Goal: Information Seeking & Learning: Learn about a topic

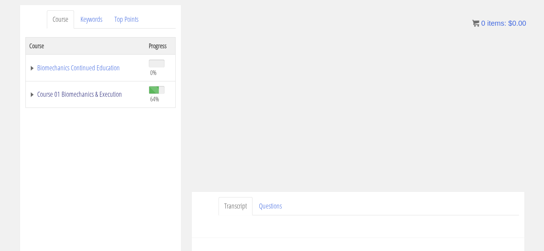
click at [34, 93] on link "Course 01 Biomechanics & Execution" at bounding box center [85, 94] width 112 height 7
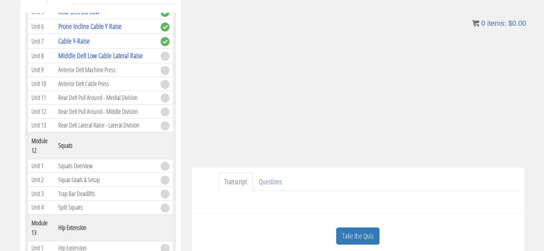
scroll to position [118, 0]
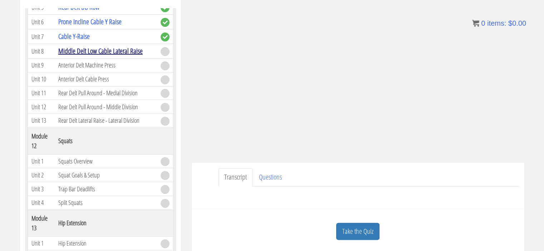
click at [72, 54] on link "Middle Delt Low Cable Lateral Raise" at bounding box center [100, 51] width 84 height 10
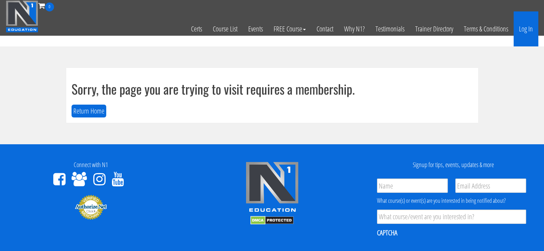
click at [521, 28] on link "Log In" at bounding box center [526, 28] width 25 height 35
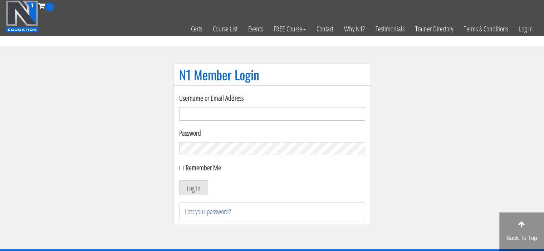
type input "Meghna.25898@gmail.com"
click at [180, 168] on input "Remember Me" at bounding box center [181, 168] width 5 height 5
checkbox input "true"
click at [187, 188] on button "Log In" at bounding box center [193, 188] width 29 height 15
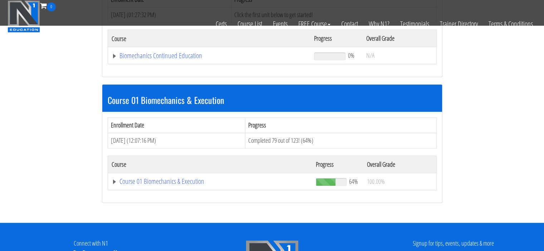
scroll to position [152, 0]
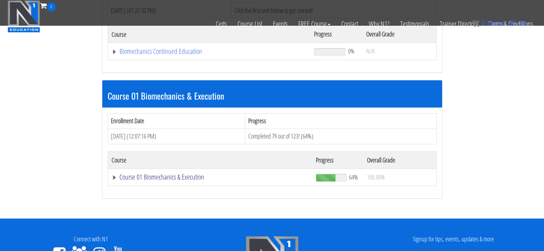
click at [143, 177] on link "Course 01 Biomechanics & Execution" at bounding box center [210, 177] width 197 height 7
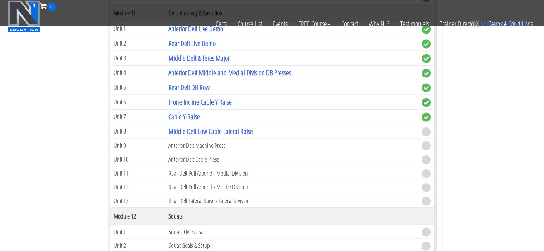
scroll to position [1578, 0]
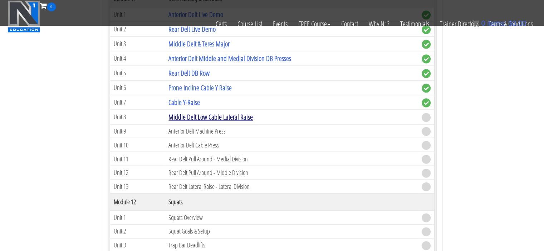
click at [210, 112] on link "Middle Delt Low Cable Lateral Raise" at bounding box center [210, 117] width 84 height 10
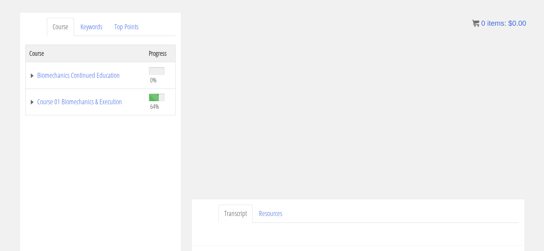
scroll to position [89, 0]
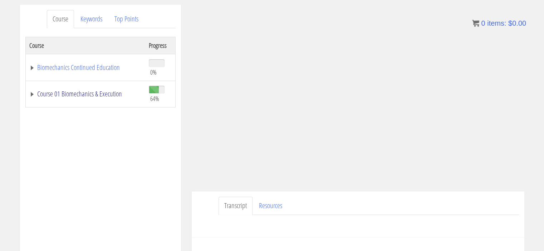
click at [31, 95] on link "Course 01 Biomechanics & Execution" at bounding box center [85, 94] width 112 height 7
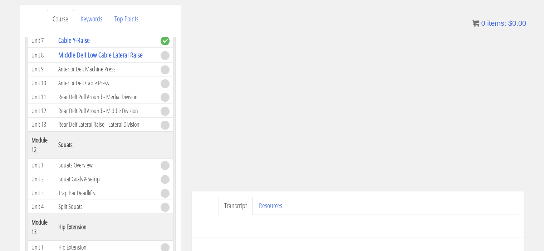
scroll to position [1567, 0]
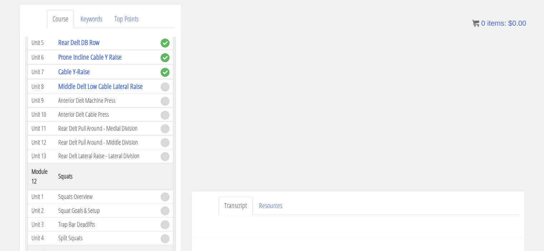
click at [412, 209] on ul "Transcript Resources" at bounding box center [369, 206] width 301 height 18
click at [531, 113] on div "Course Keywords Top Points Course Progress Biomechanics Continued Education 0% …" at bounding box center [272, 207] width 544 height 404
click at [270, 211] on link "Resources" at bounding box center [270, 206] width 35 height 18
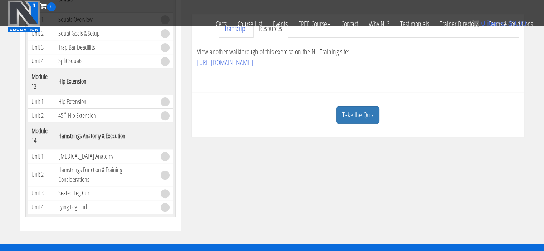
scroll to position [205, 0]
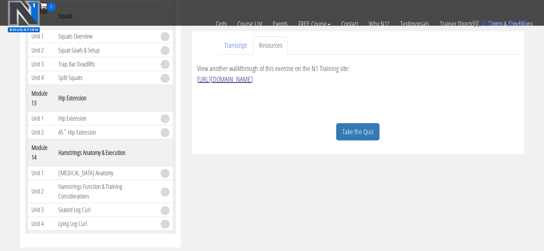
click at [253, 79] on link "https://n1.training/exercises/middle-delt-low-cable-lateral-raise/" at bounding box center [225, 79] width 56 height 10
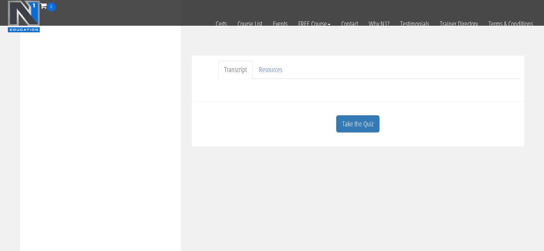
scroll to position [144, 0]
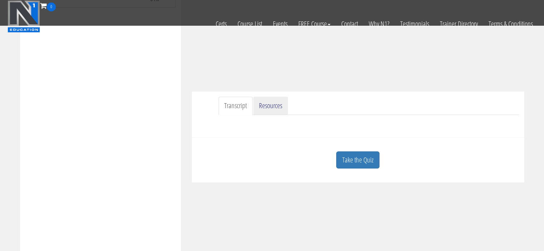
click at [277, 103] on link "Resources" at bounding box center [270, 106] width 35 height 18
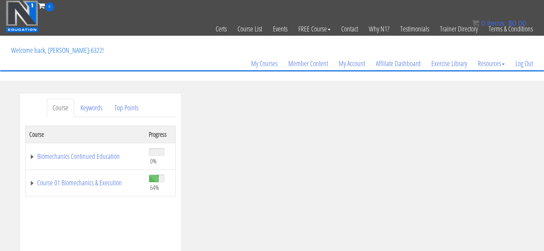
scroll to position [77, 0]
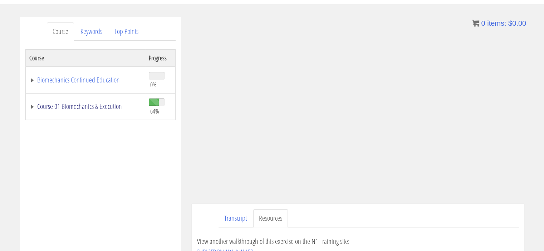
click at [34, 104] on link "Course 01 Biomechanics & Execution" at bounding box center [85, 106] width 112 height 7
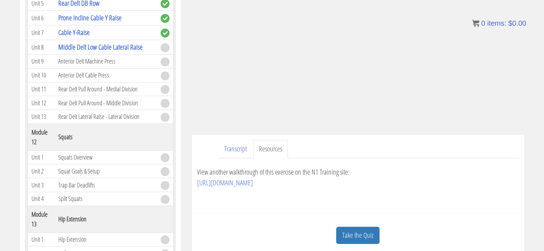
scroll to position [148, 0]
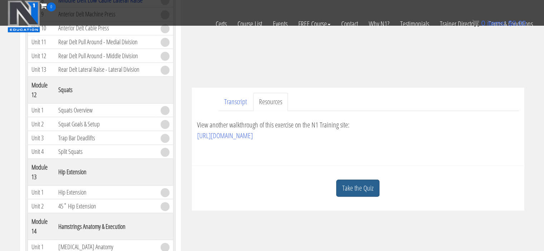
click at [348, 184] on link "Take the Quiz" at bounding box center [357, 189] width 43 height 18
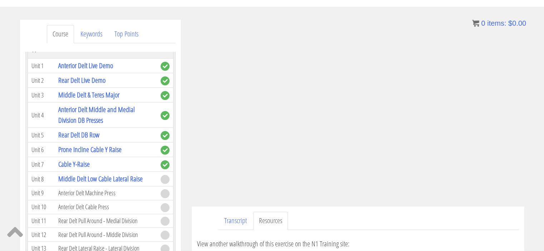
scroll to position [74, 0]
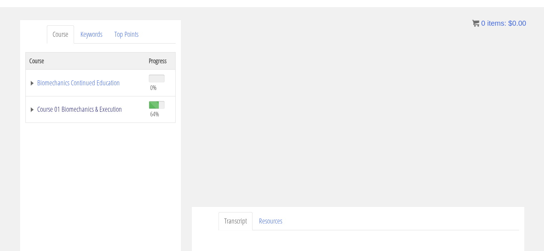
click at [91, 113] on link "Course 01 Biomechanics & Execution" at bounding box center [85, 109] width 112 height 7
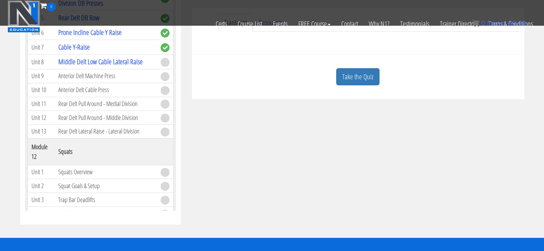
scroll to position [1407, 0]
click at [106, 82] on td "Anterior Delt Machine Press" at bounding box center [106, 77] width 102 height 14
click at [357, 78] on link "Take the Quiz" at bounding box center [357, 77] width 43 height 18
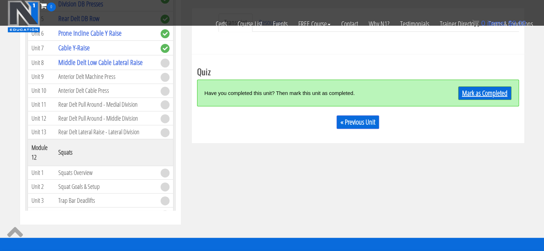
click at [470, 89] on link "Mark as Completed" at bounding box center [484, 94] width 53 height 14
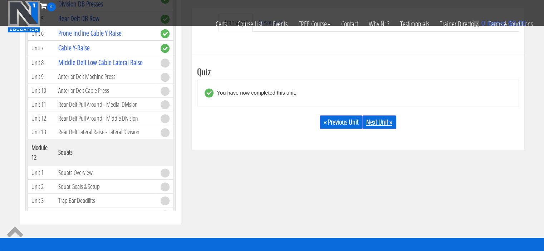
click at [373, 124] on link "Next Unit »" at bounding box center [379, 123] width 34 height 14
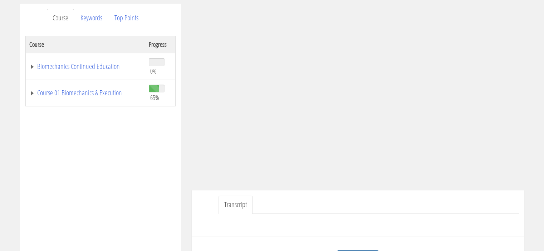
scroll to position [92, 0]
click at [35, 93] on link "Course 01 Biomechanics & Execution" at bounding box center [85, 90] width 112 height 7
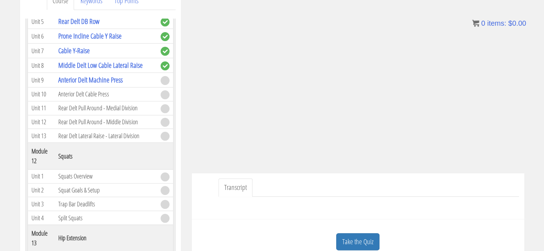
scroll to position [109, 0]
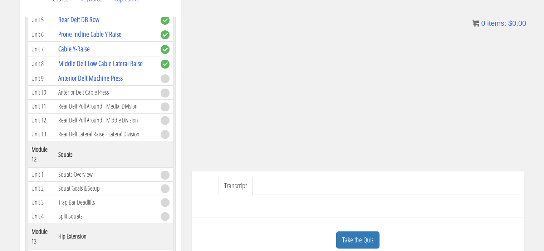
click at [238, 190] on link "Transcript" at bounding box center [236, 186] width 34 height 18
click at [364, 235] on link "Take the Quiz" at bounding box center [357, 241] width 43 height 18
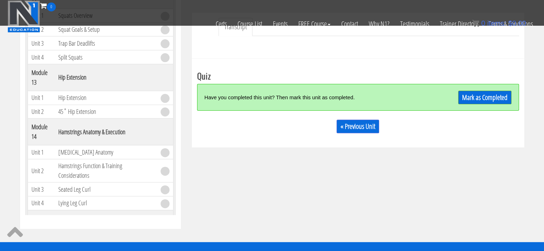
scroll to position [228, 0]
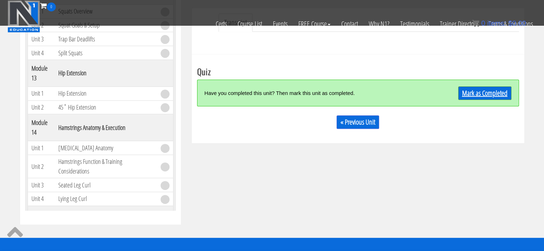
click at [470, 91] on link "Mark as Completed" at bounding box center [484, 94] width 53 height 14
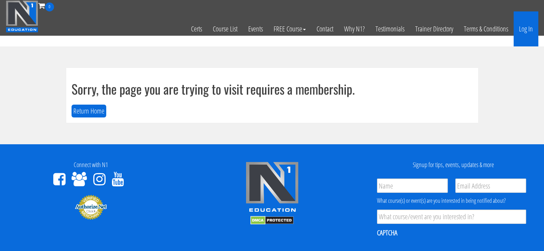
click at [521, 34] on link "Log In" at bounding box center [526, 28] width 25 height 35
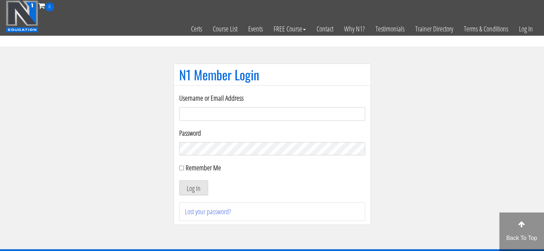
type input "Meghna.25898@gmail.com"
click at [180, 167] on input "Remember Me" at bounding box center [181, 168] width 5 height 5
checkbox input "true"
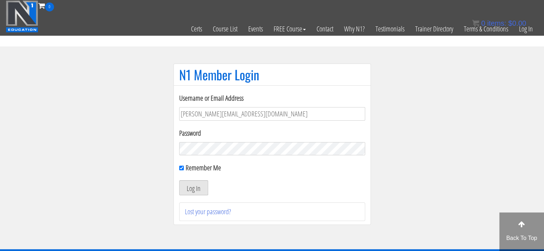
click at [194, 190] on button "Log In" at bounding box center [193, 188] width 29 height 15
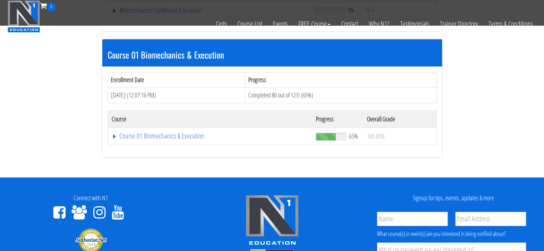
scroll to position [191, 0]
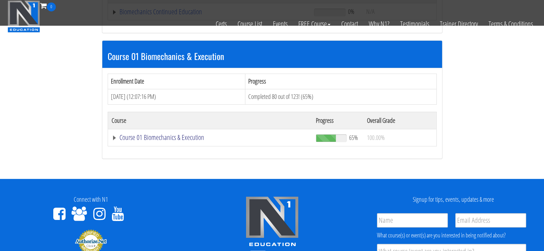
click at [113, 138] on link "Course 01 Biomechanics & Execution" at bounding box center [210, 137] width 197 height 7
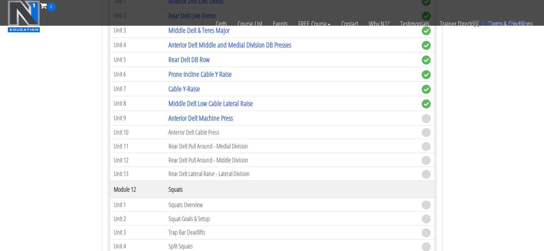
scroll to position [1591, 0]
click at [214, 114] on link "Anterior Delt Machine Press" at bounding box center [200, 119] width 64 height 10
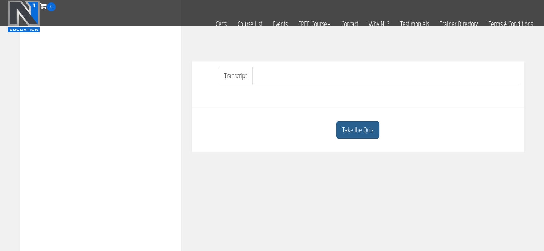
scroll to position [173, 0]
click at [349, 129] on link "Take the Quiz" at bounding box center [357, 132] width 43 height 18
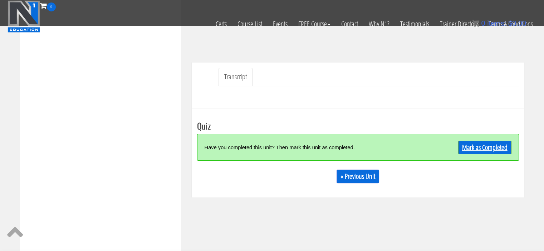
click at [469, 150] on link "Mark as Completed" at bounding box center [484, 148] width 53 height 14
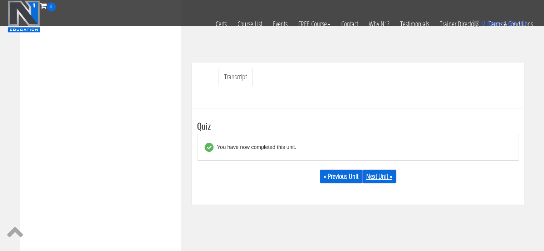
click at [375, 172] on link "Next Unit »" at bounding box center [379, 177] width 34 height 14
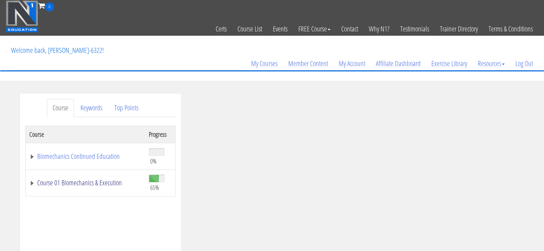
click at [31, 185] on link "Course 01 Biomechanics & Execution" at bounding box center [85, 183] width 112 height 7
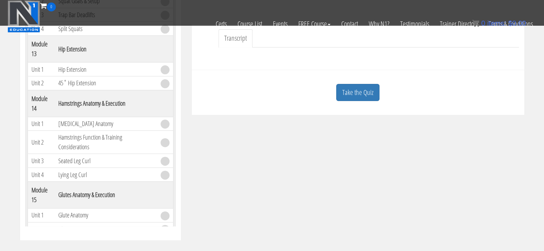
scroll to position [214, 0]
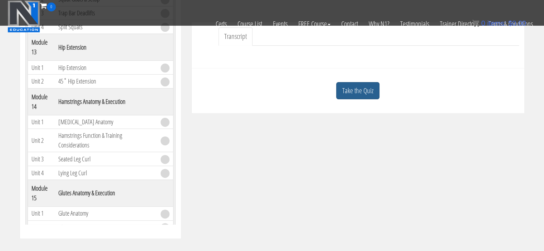
click at [358, 93] on link "Take the Quiz" at bounding box center [357, 91] width 43 height 18
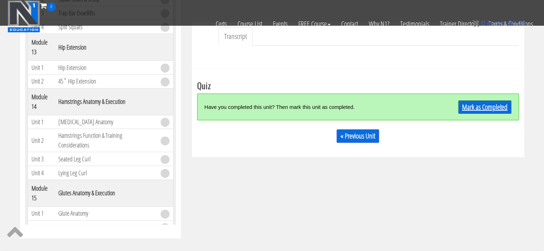
click at [465, 107] on link "Mark as Completed" at bounding box center [484, 108] width 53 height 14
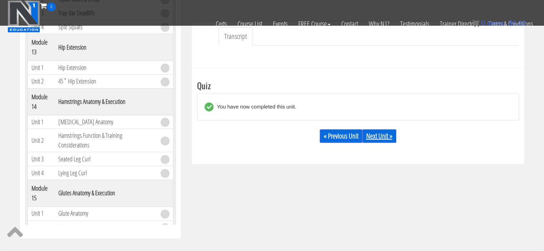
click at [382, 130] on link "Next Unit »" at bounding box center [379, 137] width 34 height 14
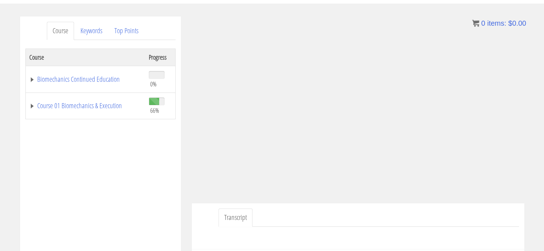
scroll to position [77, 0]
click at [35, 106] on link "Course 01 Biomechanics & Execution" at bounding box center [85, 105] width 112 height 7
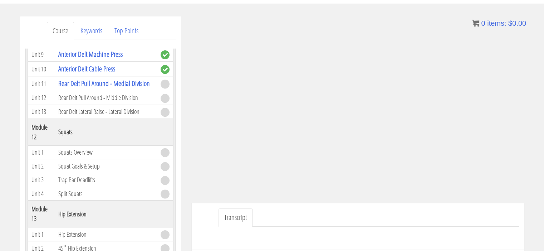
scroll to position [1626, 0]
click at [294, 228] on div at bounding box center [358, 235] width 322 height 17
click at [362, 209] on ul "Transcript" at bounding box center [369, 218] width 301 height 18
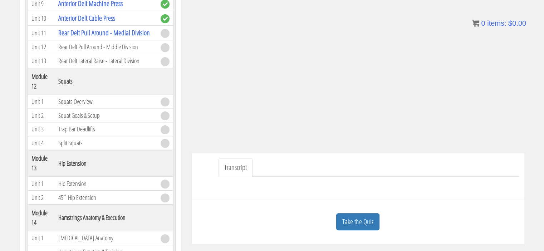
scroll to position [128, 0]
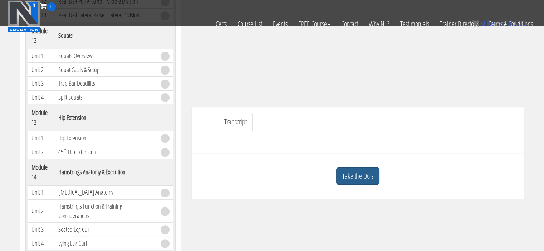
click at [361, 178] on link "Take the Quiz" at bounding box center [357, 177] width 43 height 18
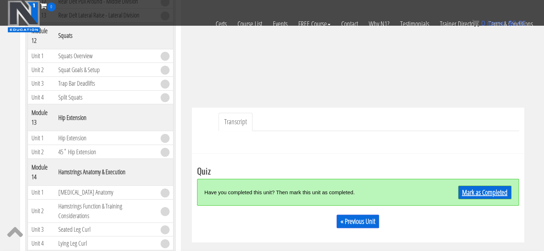
click at [487, 193] on link "Mark as Completed" at bounding box center [484, 193] width 53 height 14
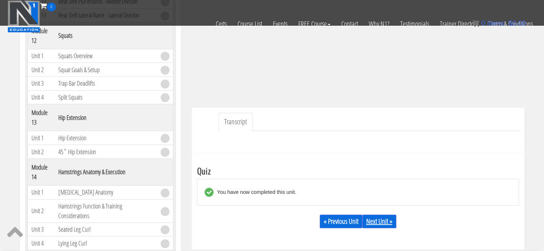
click at [375, 225] on link "Next Unit »" at bounding box center [379, 222] width 34 height 14
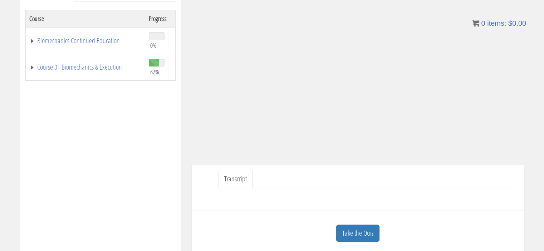
scroll to position [119, 0]
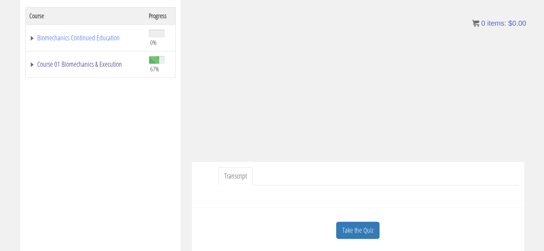
click at [30, 67] on link "Course 01 Biomechanics & Execution" at bounding box center [85, 64] width 112 height 7
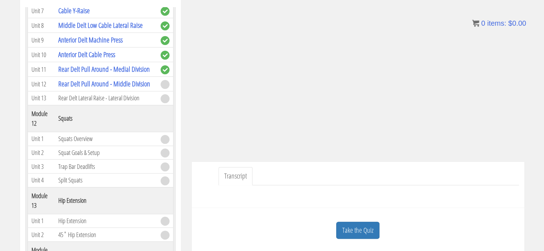
scroll to position [1600, 0]
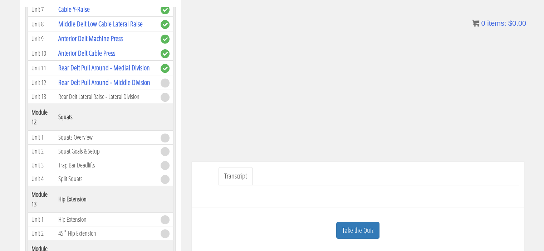
click at [468, 190] on div at bounding box center [358, 194] width 322 height 17
